Goal: Communication & Community: Ask a question

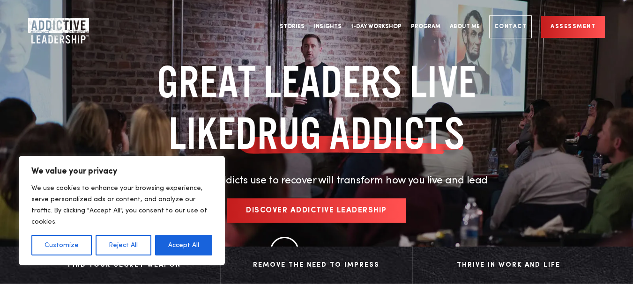
click at [489, 15] on link "Contact" at bounding box center [510, 26] width 43 height 23
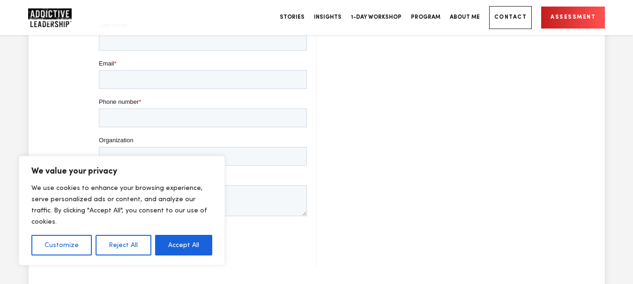
scroll to position [624, 0]
click at [127, 177] on p "We value your privacy" at bounding box center [121, 171] width 181 height 11
click at [128, 133] on form "First name * Last name * Email * Phone number * Organization Message Submit" at bounding box center [202, 121] width 208 height 276
click at [128, 119] on input "Phone number *" at bounding box center [202, 119] width 208 height 19
type input "14698177332"
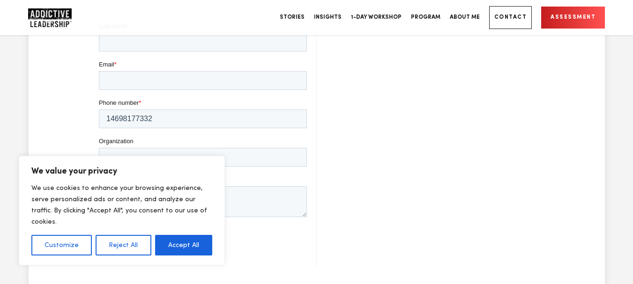
type input "Wanda"
type input "Ball"
type input "wanda@opuscleanmanagement.com"
type input "Opus Clean Management"
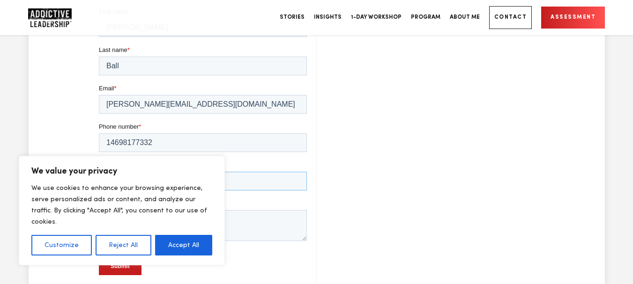
scroll to position [702, 0]
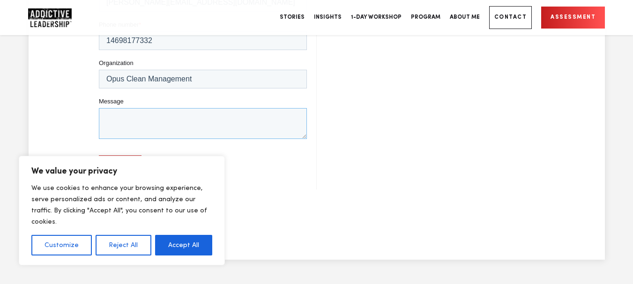
drag, startPoint x: 146, startPoint y: 119, endPoint x: 141, endPoint y: 135, distance: 16.6
click at [147, 119] on textarea "Message" at bounding box center [202, 123] width 208 height 31
paste textarea "Recently I was in the neighborhood and I thought I would reach out to offer a p…"
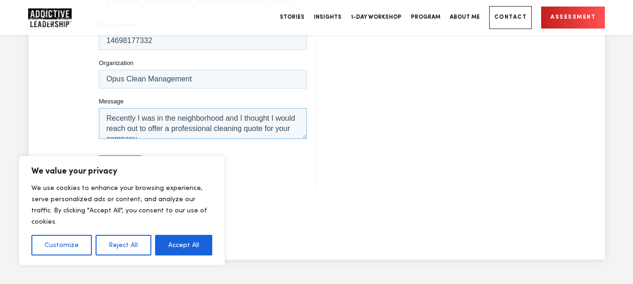
scroll to position [169, 0]
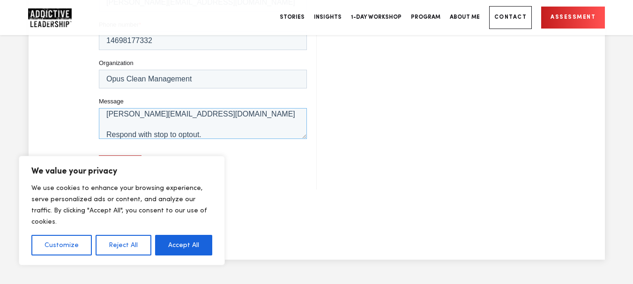
type textarea "Recently I was in the neighborhood and I thought I would reach out to offer a p…"
click at [119, 162] on input "Submit" at bounding box center [119, 164] width 43 height 18
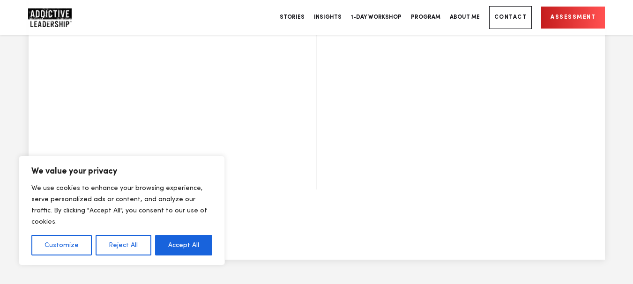
scroll to position [468, 0]
